Goal: Task Accomplishment & Management: Use online tool/utility

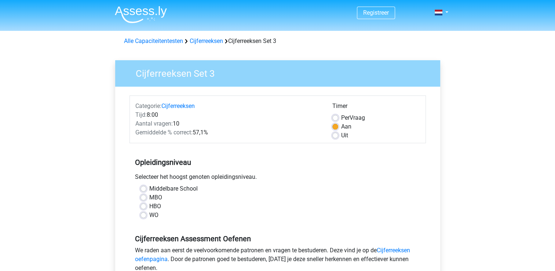
scroll to position [237, 0]
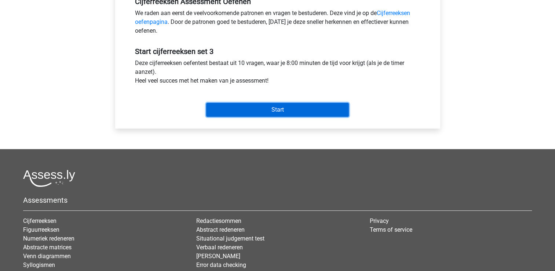
click at [285, 107] on input "Start" at bounding box center [277, 110] width 143 height 14
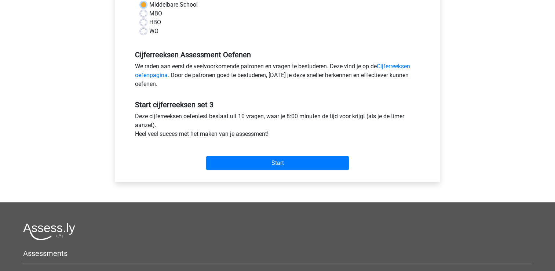
scroll to position [0, 0]
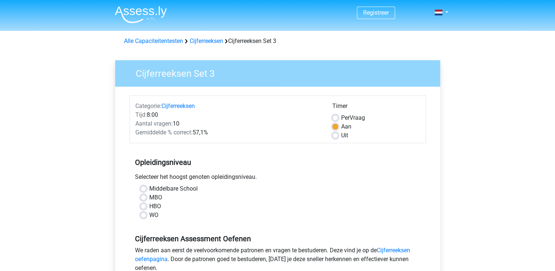
click at [248, 203] on div "HBO" at bounding box center [278, 206] width 274 height 9
click at [149, 198] on label "MBO" at bounding box center [155, 197] width 13 height 9
click at [142, 198] on input "MBO" at bounding box center [144, 196] width 6 height 7
radio input "true"
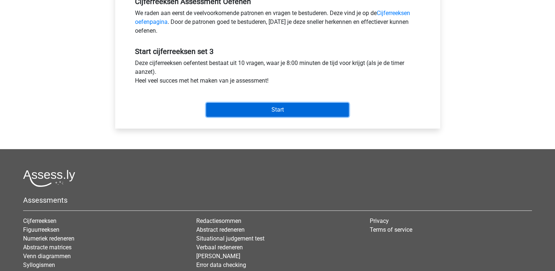
click at [315, 109] on input "Start" at bounding box center [277, 110] width 143 height 14
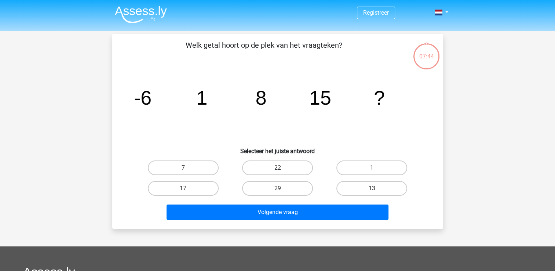
click at [285, 167] on label "22" at bounding box center [277, 167] width 71 height 15
click at [282, 168] on input "22" at bounding box center [279, 170] width 5 height 5
radio input "true"
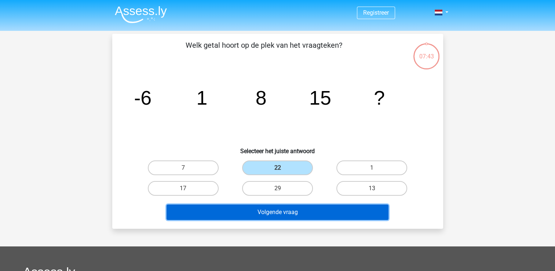
click at [292, 215] on button "Volgende vraag" at bounding box center [278, 211] width 222 height 15
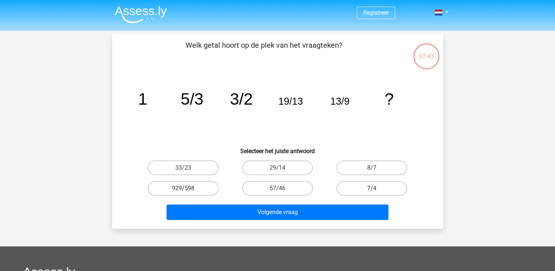
scroll to position [34, 0]
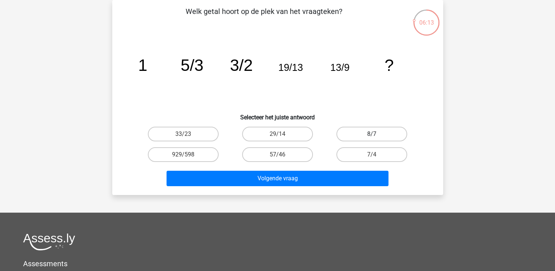
click at [378, 133] on label "8/7" at bounding box center [371, 134] width 71 height 15
click at [377, 134] on input "8/7" at bounding box center [374, 136] width 5 height 5
radio input "true"
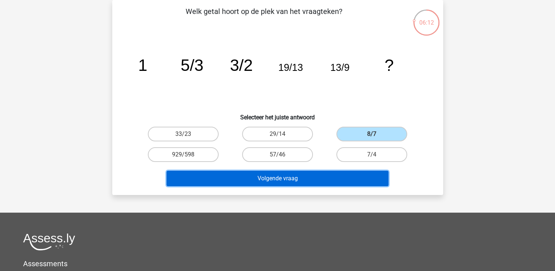
click at [309, 180] on button "Volgende vraag" at bounding box center [278, 178] width 222 height 15
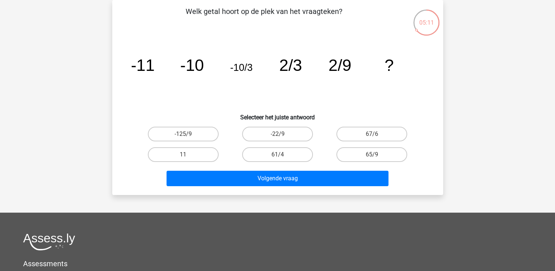
click at [186, 154] on input "11" at bounding box center [185, 156] width 5 height 5
radio input "true"
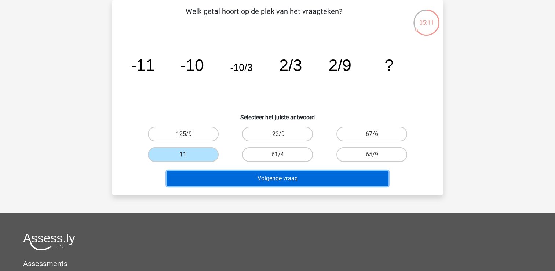
click at [293, 176] on button "Volgende vraag" at bounding box center [278, 178] width 222 height 15
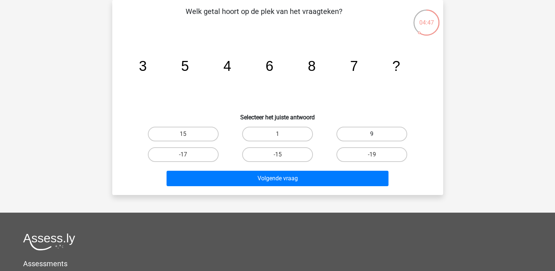
click at [383, 133] on label "9" at bounding box center [371, 134] width 71 height 15
click at [377, 134] on input "9" at bounding box center [374, 136] width 5 height 5
radio input "true"
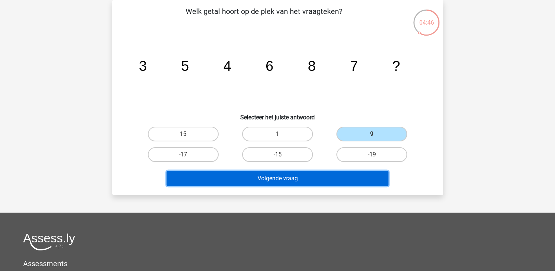
click at [317, 179] on button "Volgende vraag" at bounding box center [278, 178] width 222 height 15
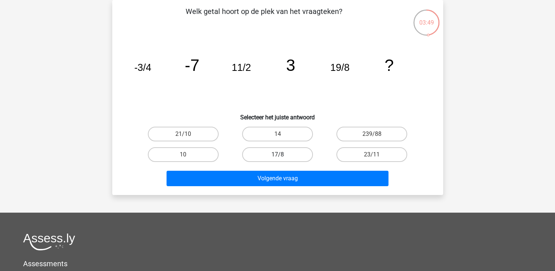
click at [283, 154] on label "17/8" at bounding box center [277, 154] width 71 height 15
click at [282, 154] on input "17/8" at bounding box center [279, 156] width 5 height 5
radio input "true"
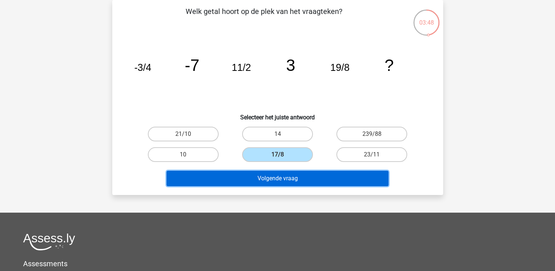
click at [284, 179] on button "Volgende vraag" at bounding box center [278, 178] width 222 height 15
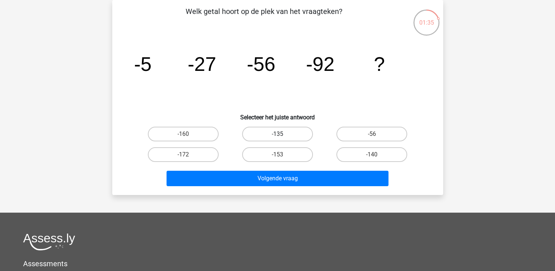
click at [287, 136] on label "-135" at bounding box center [277, 134] width 71 height 15
click at [282, 136] on input "-135" at bounding box center [279, 136] width 5 height 5
radio input "true"
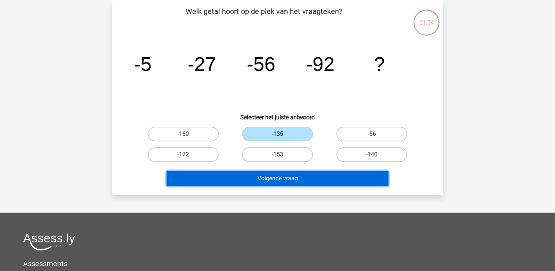
click at [299, 179] on button "Volgende vraag" at bounding box center [278, 178] width 222 height 15
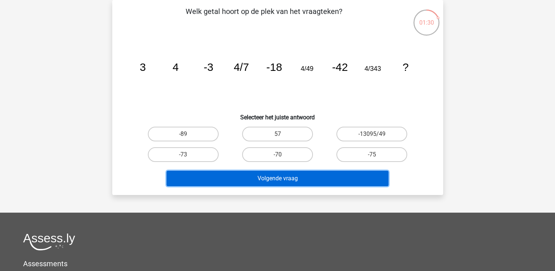
click at [299, 179] on button "Volgende vraag" at bounding box center [278, 178] width 222 height 15
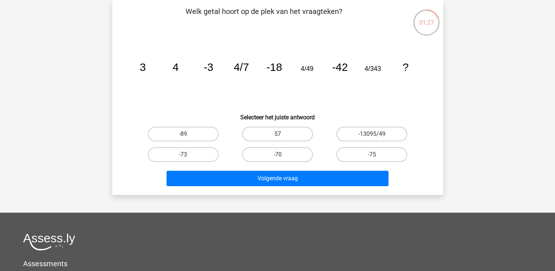
click at [284, 133] on label "57" at bounding box center [277, 134] width 71 height 15
click at [282, 134] on input "57" at bounding box center [279, 136] width 5 height 5
radio input "true"
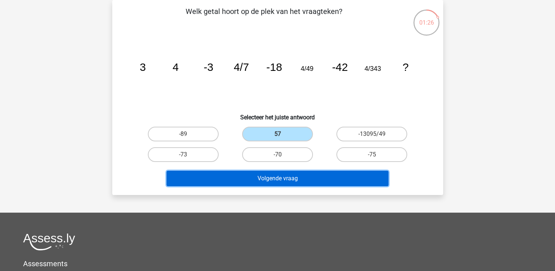
click at [308, 176] on button "Volgende vraag" at bounding box center [278, 178] width 222 height 15
